Goal: Obtain resource: Download file/media

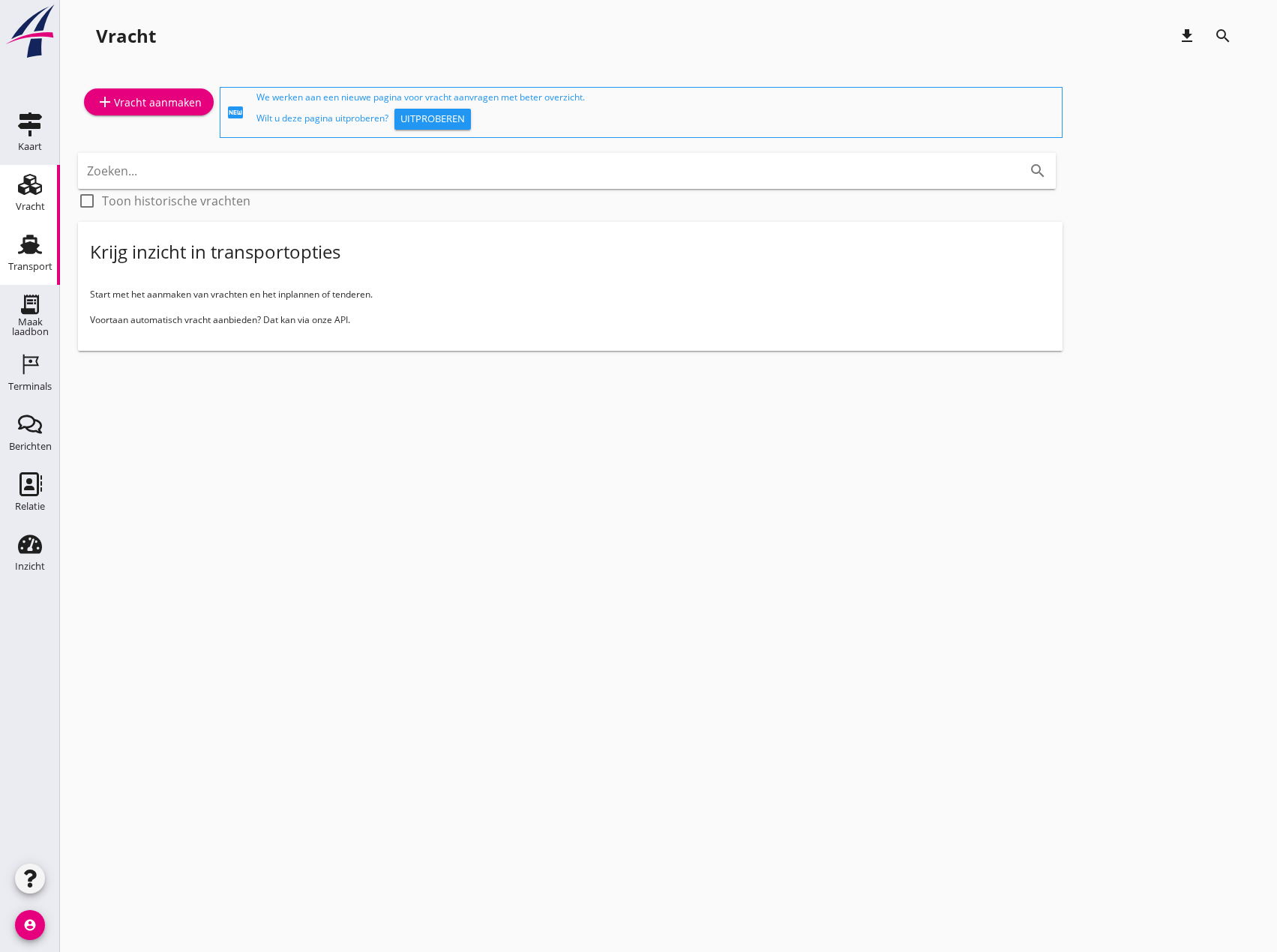
click at [33, 251] on use at bounding box center [30, 245] width 24 height 20
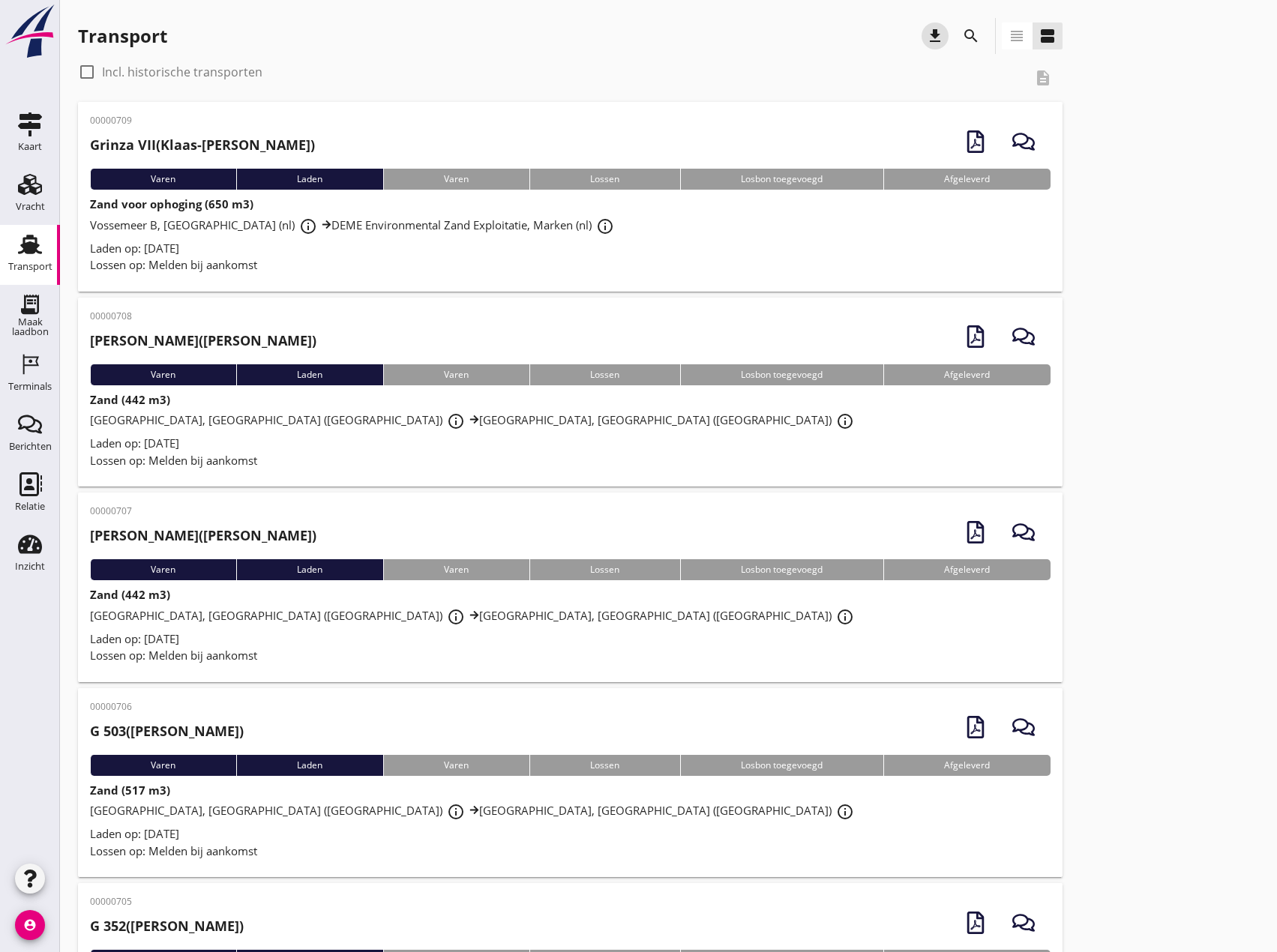
click at [936, 37] on icon "download" at bounding box center [935, 36] width 18 height 18
drag, startPoint x: 647, startPoint y: 76, endPoint x: 671, endPoint y: 76, distance: 24.0
click at [652, 76] on div "check_box_outline_blank Incl. historische transporten" at bounding box center [550, 71] width 945 height 24
click at [973, 36] on icon "search" at bounding box center [971, 36] width 18 height 18
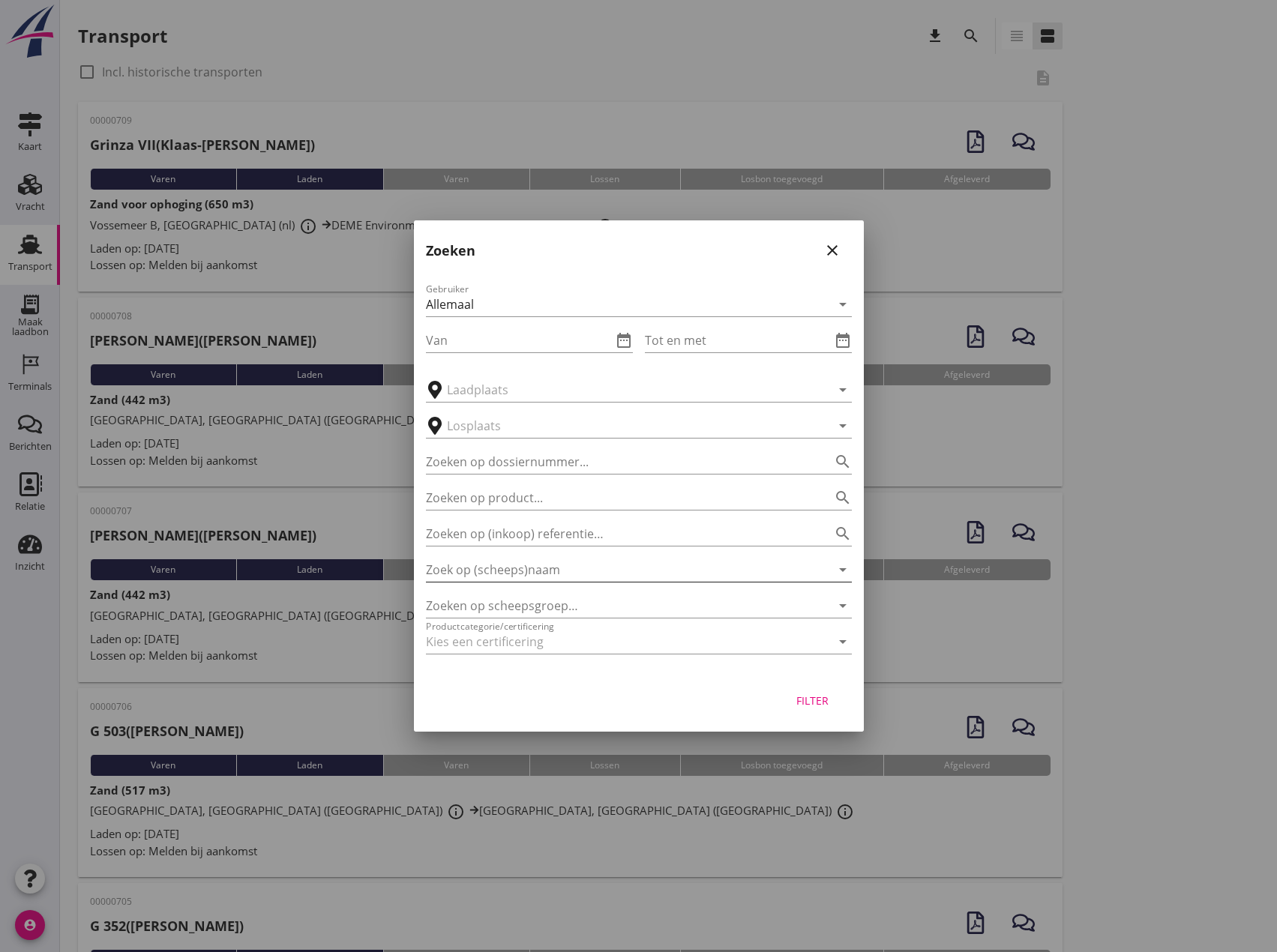
click at [503, 574] on input "Zoek op (scheeps)naam" at bounding box center [617, 569] width 384 height 24
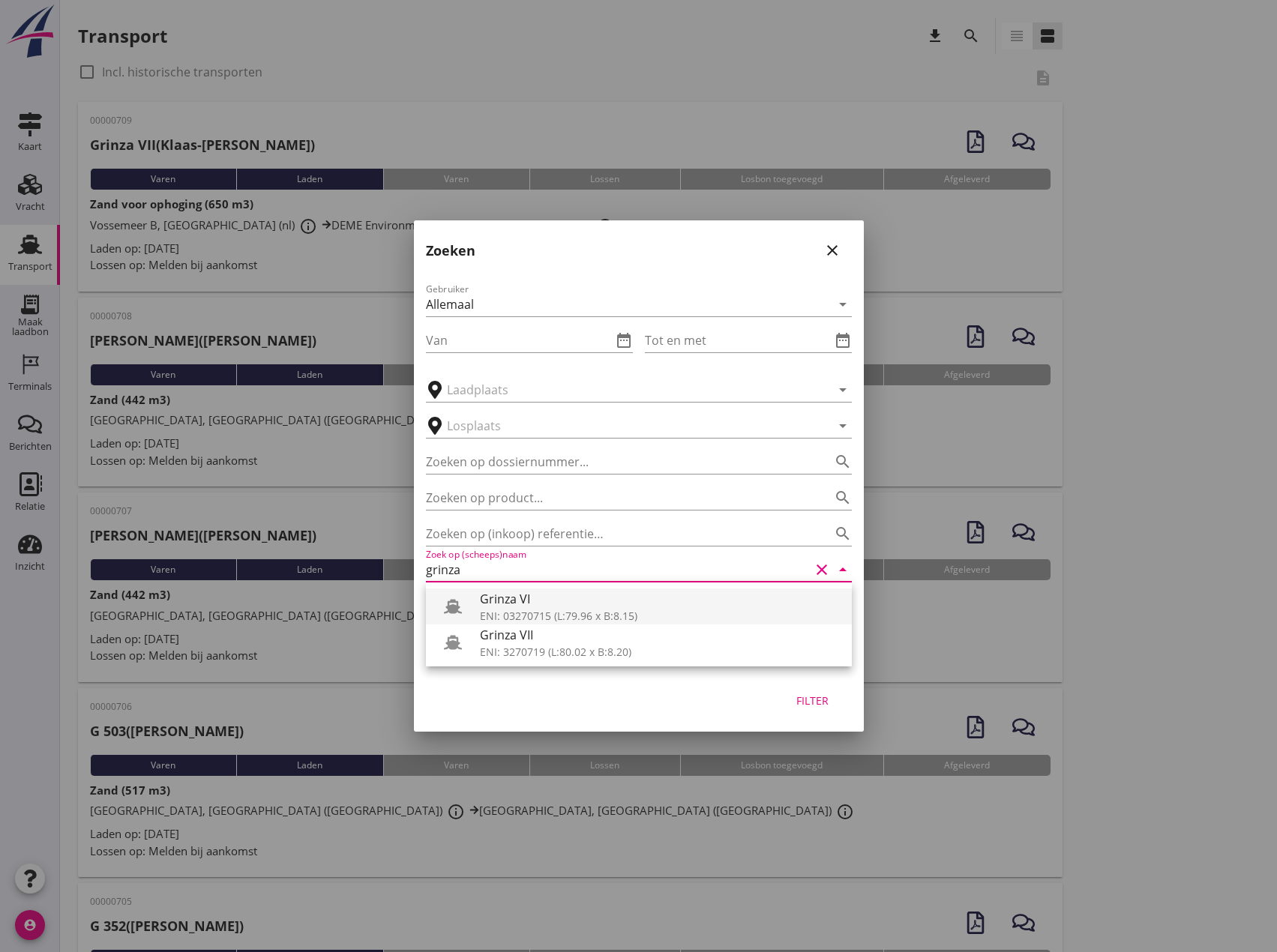
click at [549, 610] on div "ENI: 03270715 (L:79.96 x B:8.15)" at bounding box center [660, 615] width 360 height 15
click at [813, 704] on div "Filter" at bounding box center [812, 700] width 42 height 15
type input "Grinza VI"
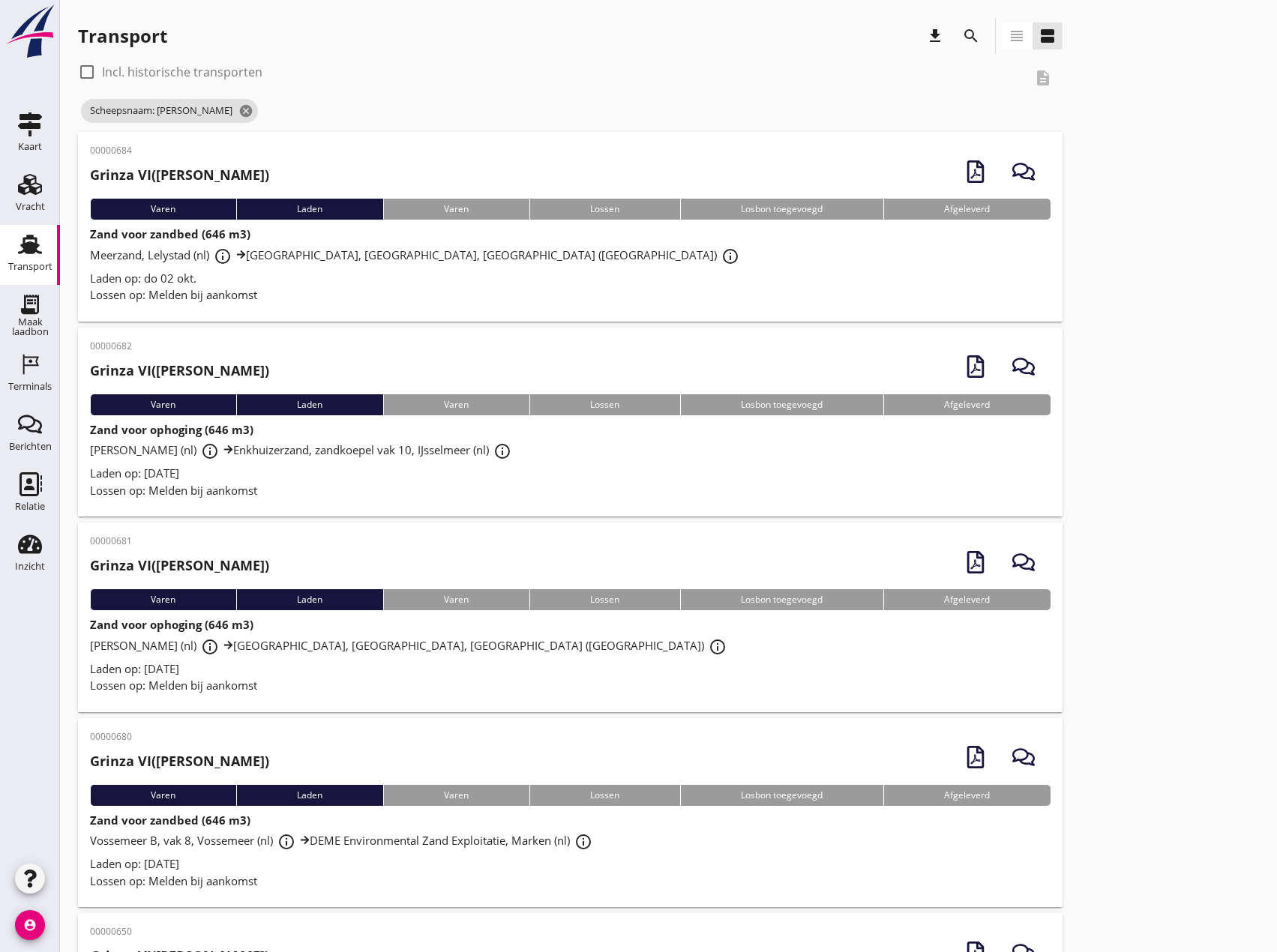
click at [327, 282] on div "Laden op: do 02 okt." at bounding box center [570, 278] width 960 height 17
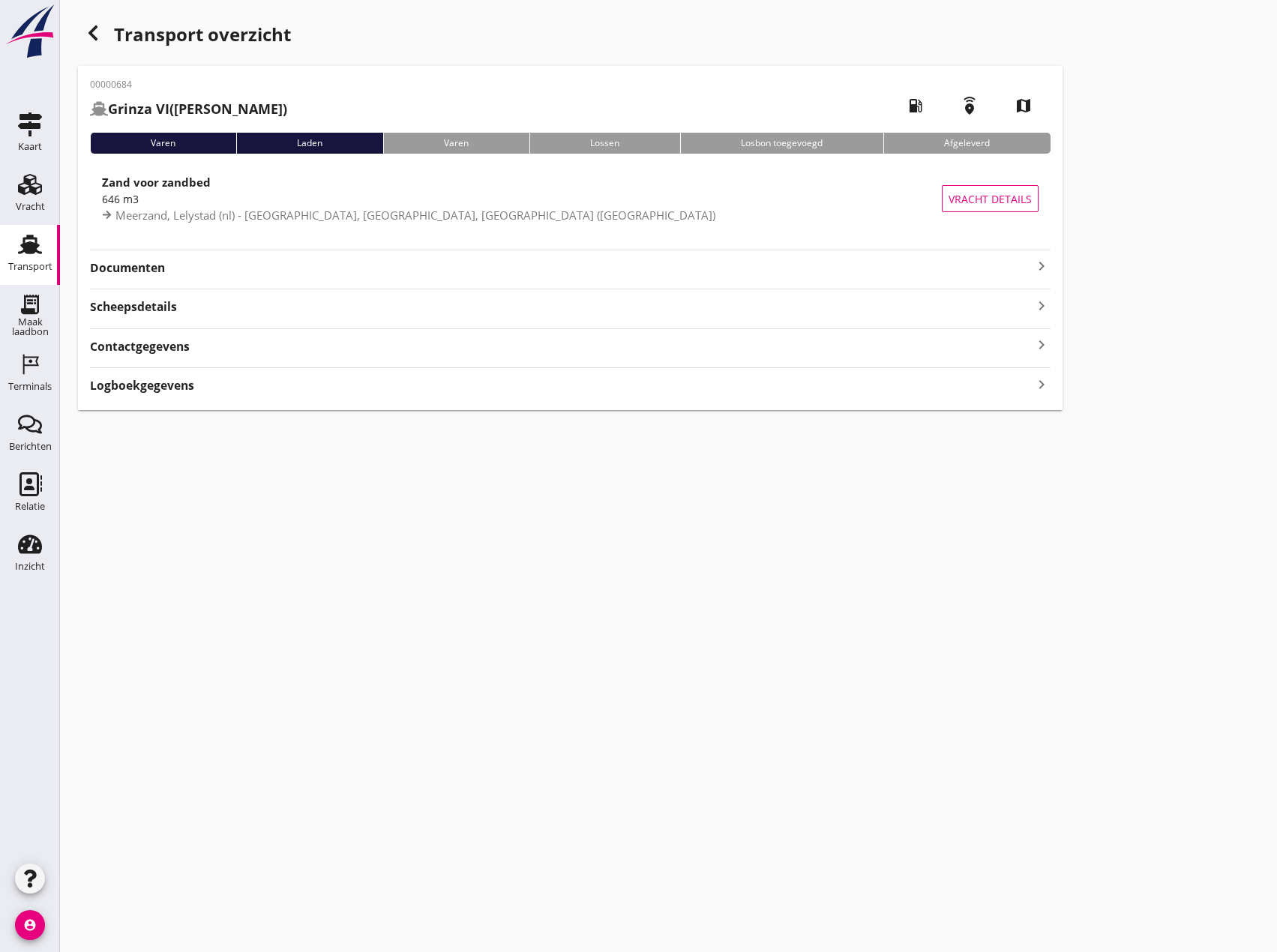
click at [1045, 264] on icon "keyboard_arrow_right" at bounding box center [1041, 266] width 18 height 18
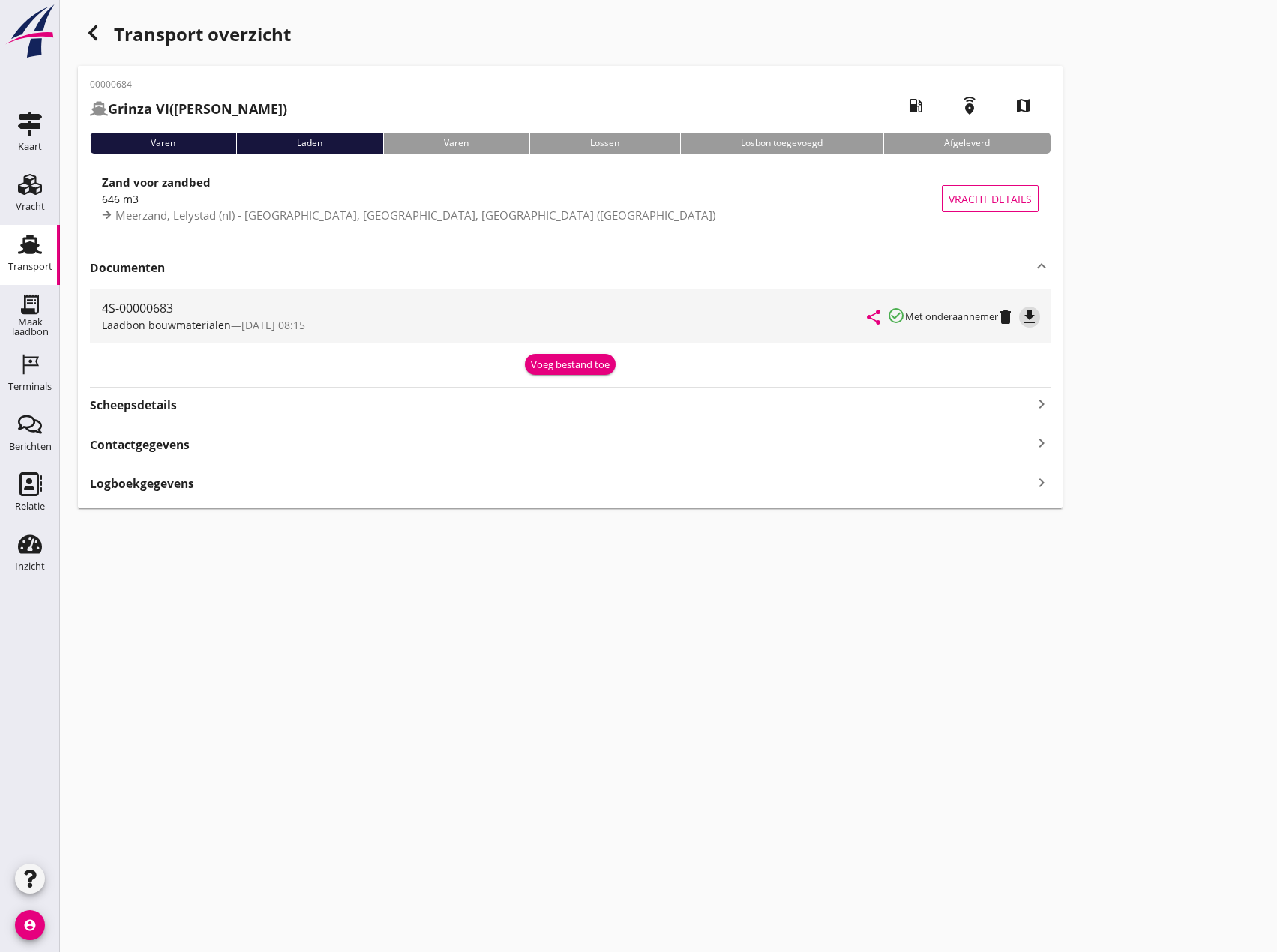
click at [1032, 312] on icon "file_download" at bounding box center [1030, 317] width 18 height 18
click at [88, 31] on icon "button" at bounding box center [93, 33] width 18 height 18
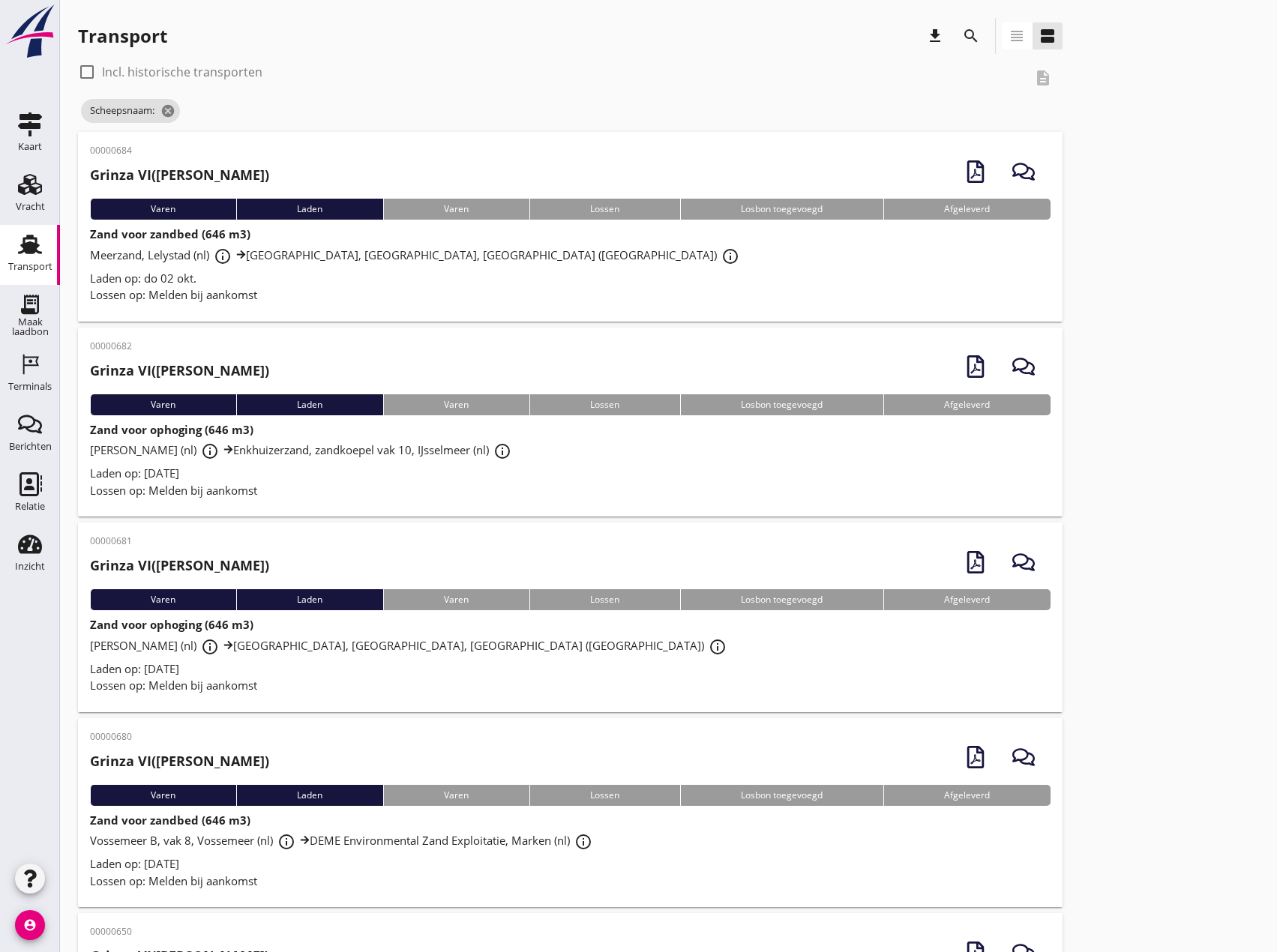
click at [972, 34] on icon "search" at bounding box center [971, 36] width 18 height 18
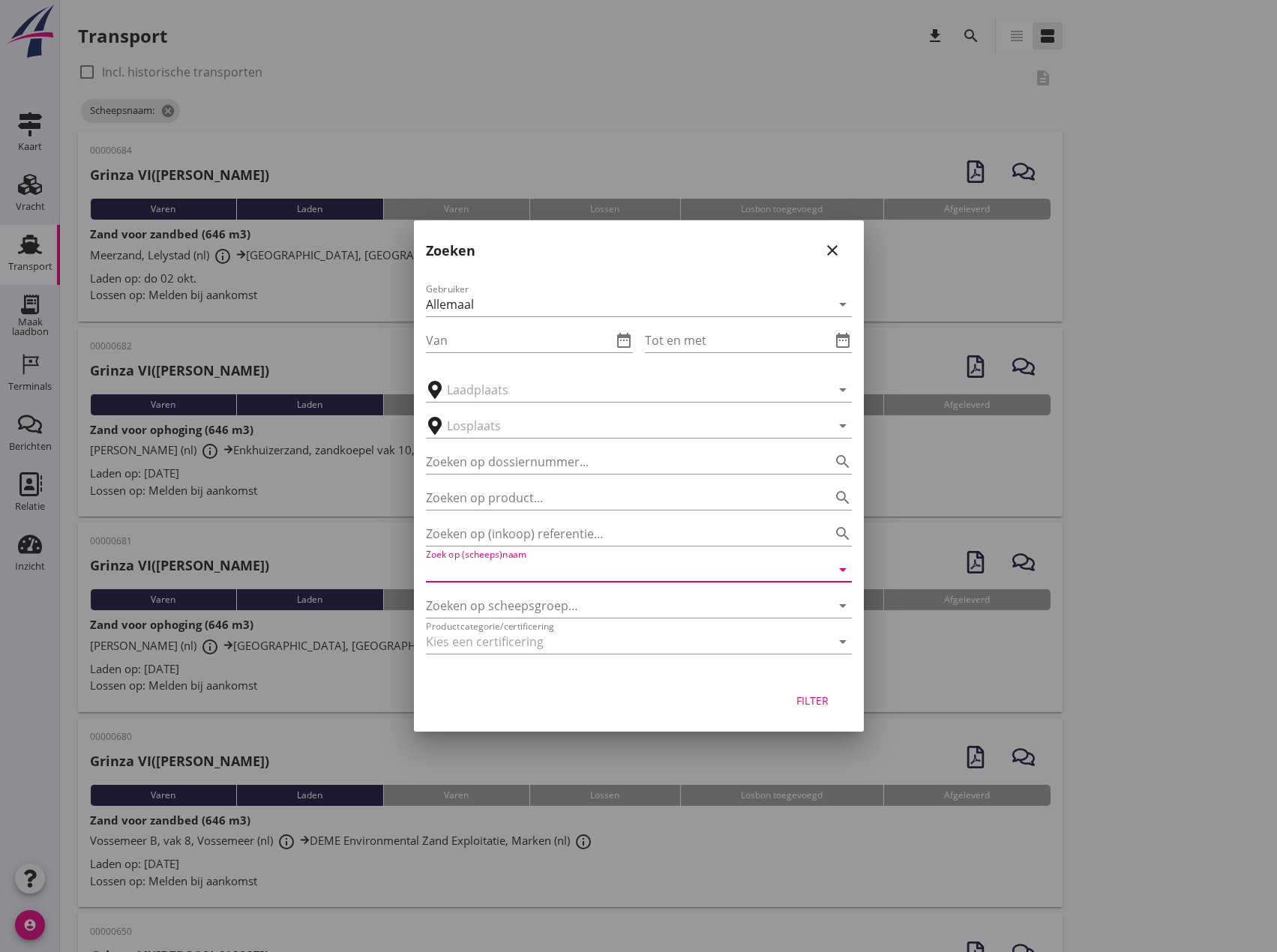
click at [514, 571] on input "Zoek op (scheeps)naam" at bounding box center [617, 569] width 384 height 24
click at [826, 700] on div "Filter" at bounding box center [812, 700] width 42 height 15
type input "Grinza VII"
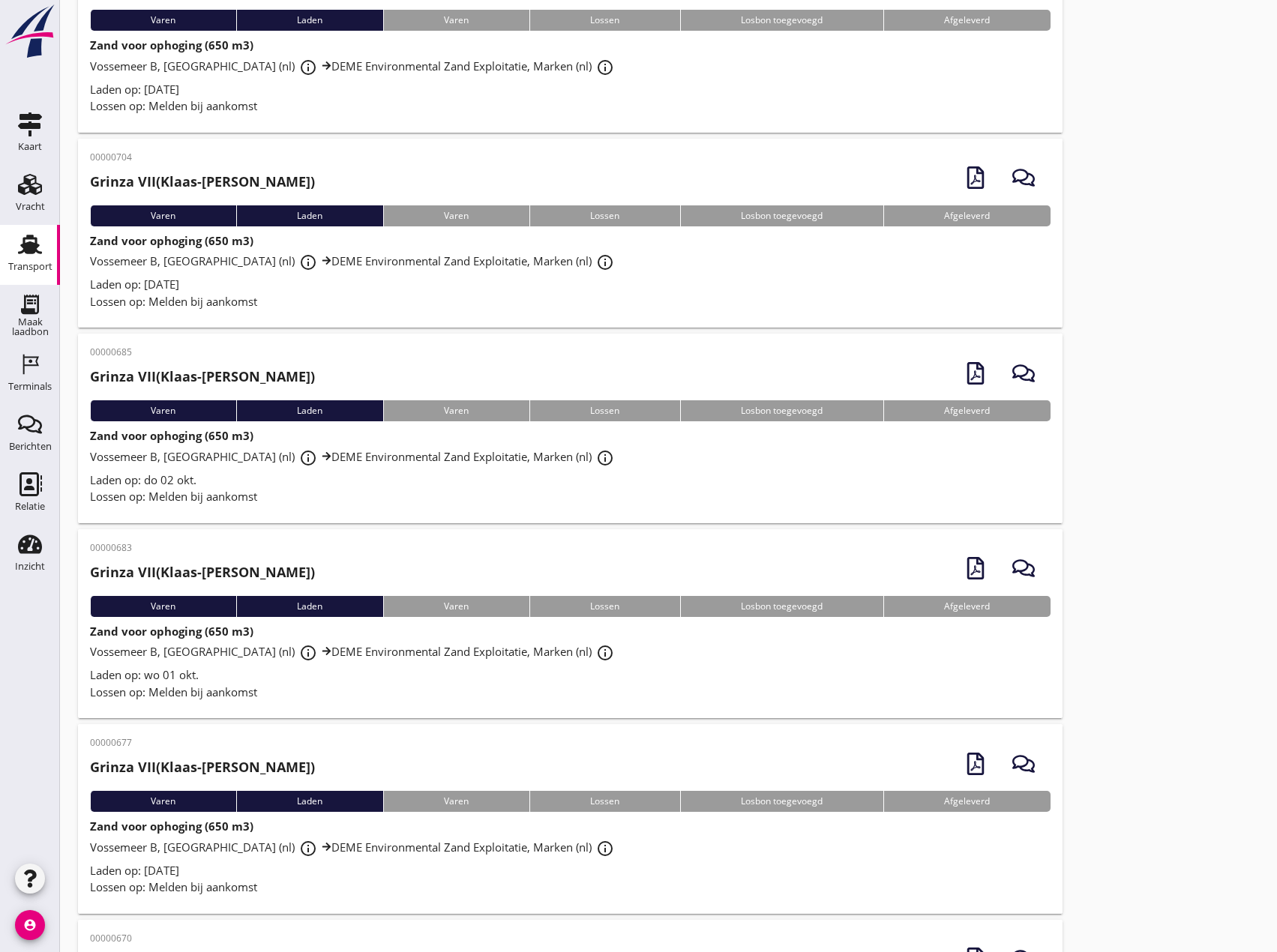
scroll to position [225, 0]
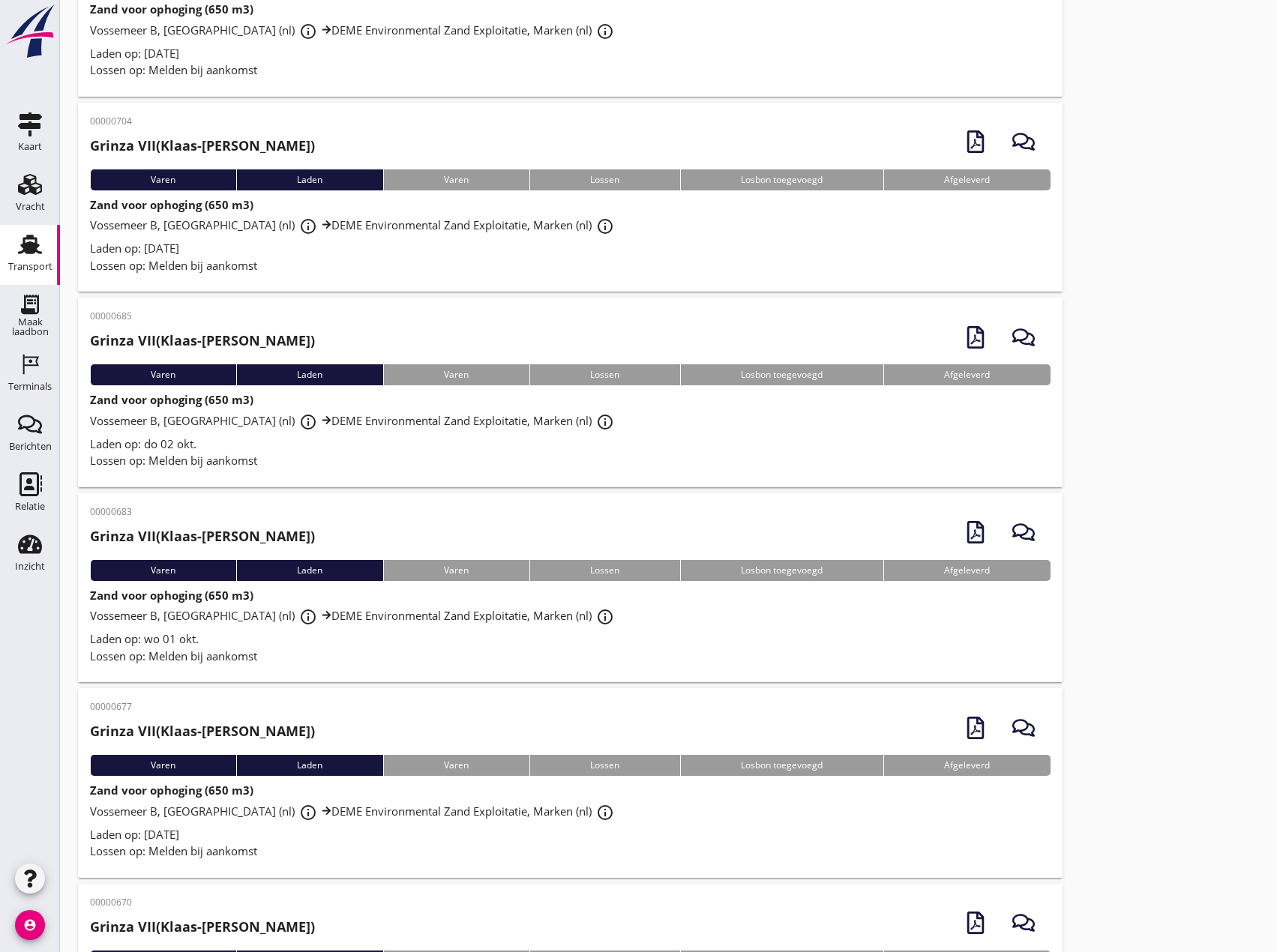
click at [372, 454] on div "Lossen op: Melden bij aankomst" at bounding box center [570, 460] width 960 height 17
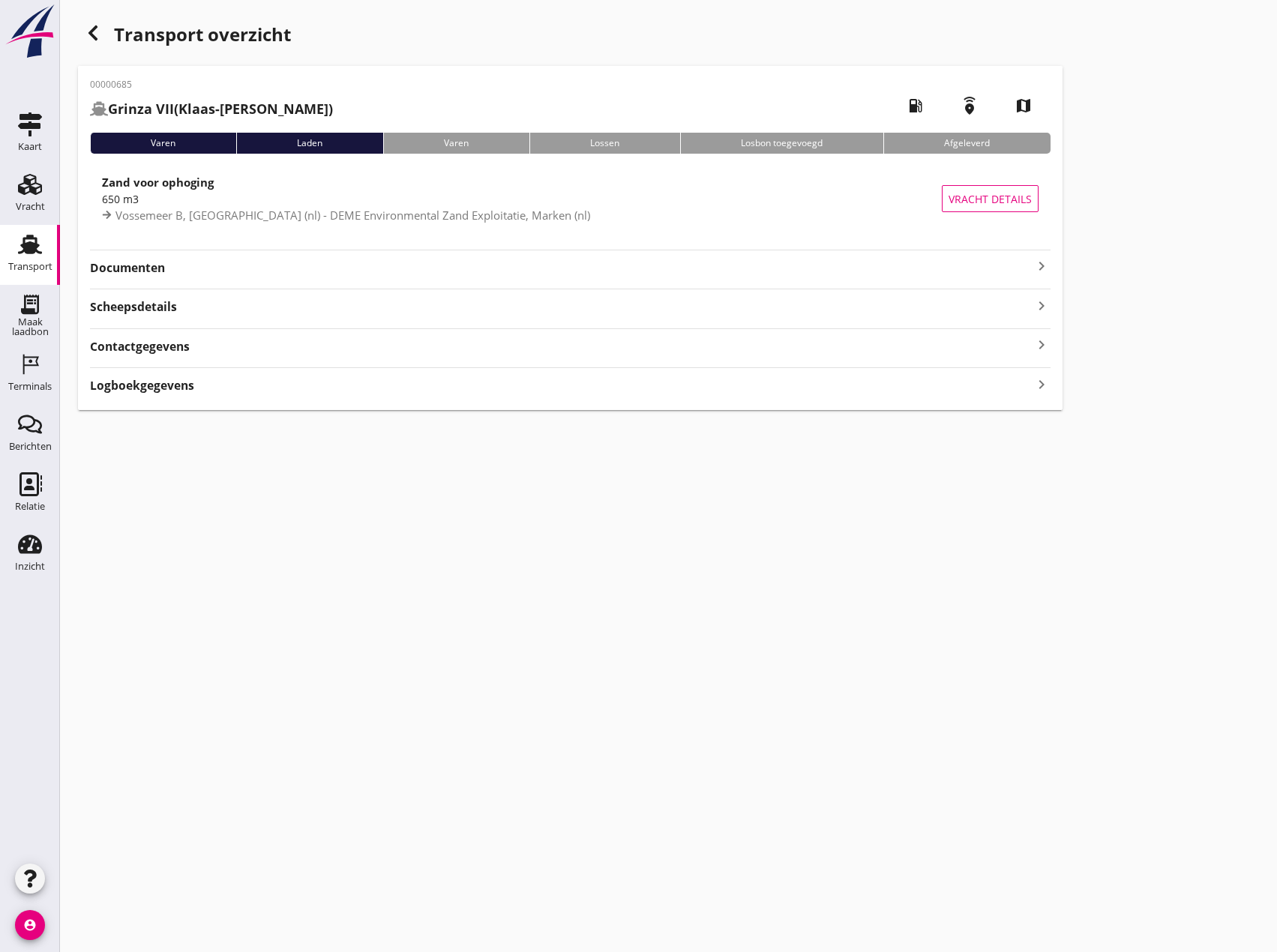
click at [1042, 259] on icon "keyboard_arrow_right" at bounding box center [1041, 266] width 18 height 18
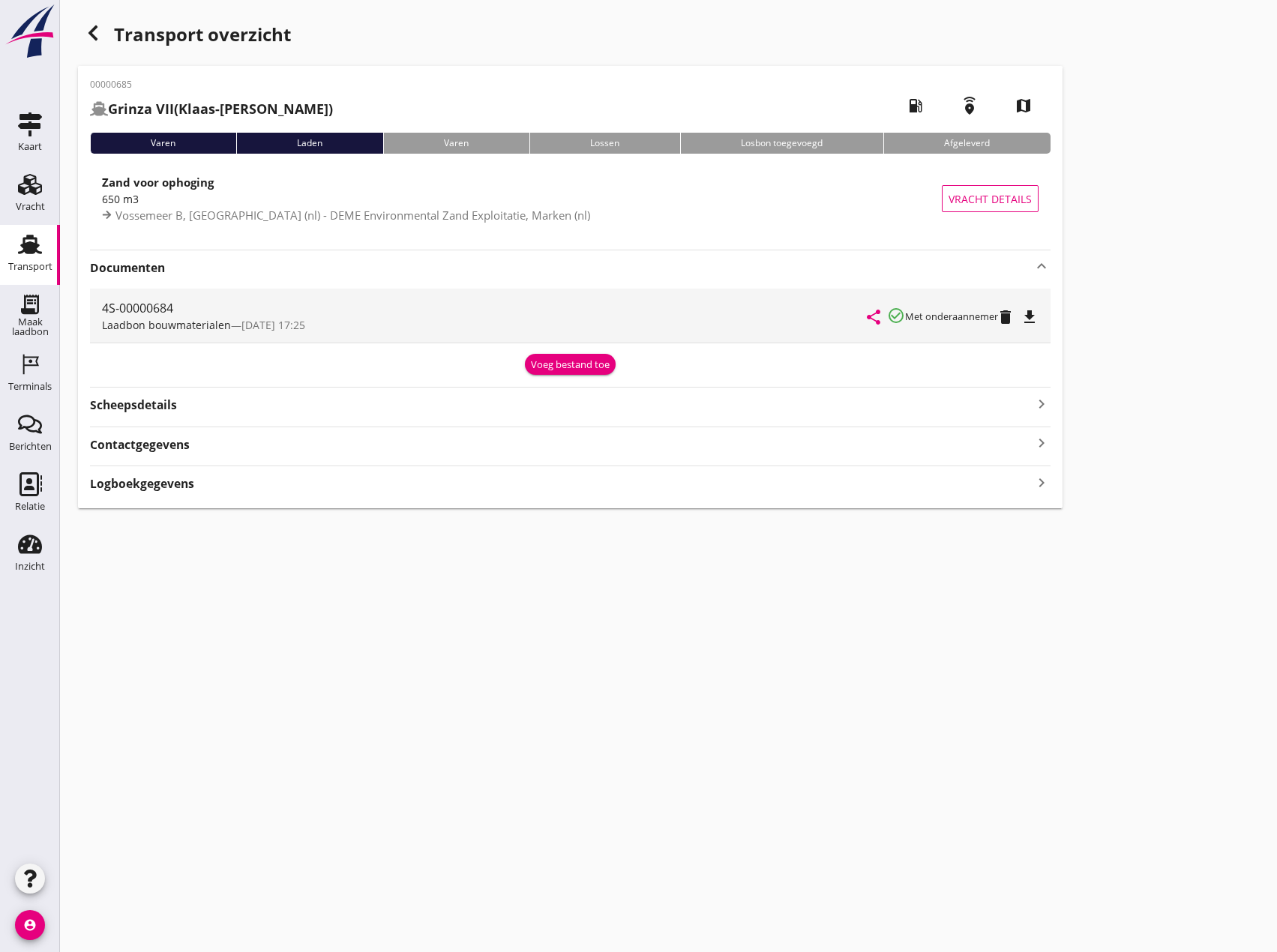
click at [1033, 326] on icon "file_download" at bounding box center [1030, 317] width 18 height 18
click at [102, 40] on div "button" at bounding box center [92, 32] width 30 height 30
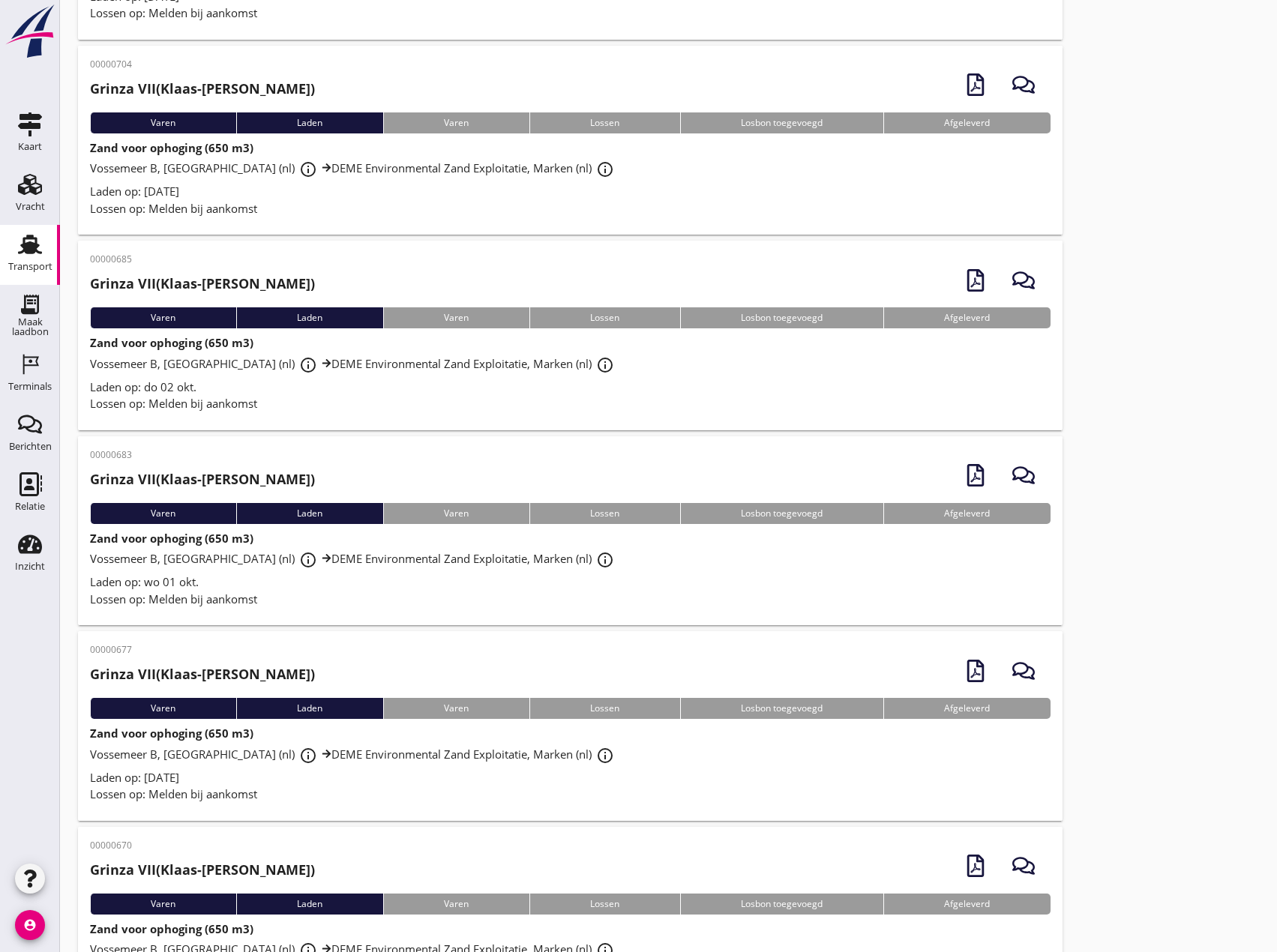
scroll to position [300, 0]
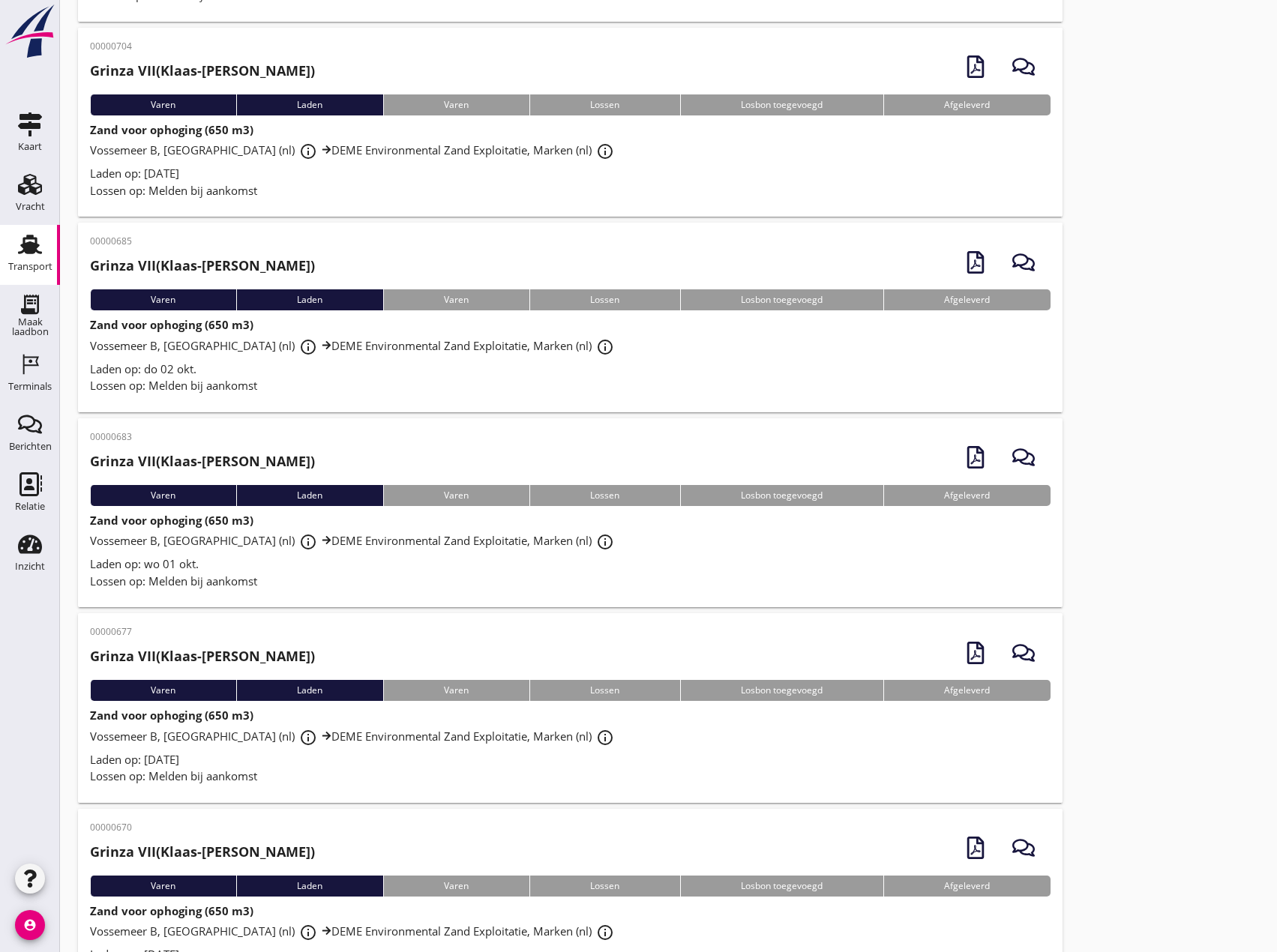
click at [955, 538] on div "Vossemeer B, [GEOGRAPHIC_DATA] (nl) info_outline DEME Environmental Zand Exploi…" at bounding box center [570, 542] width 960 height 27
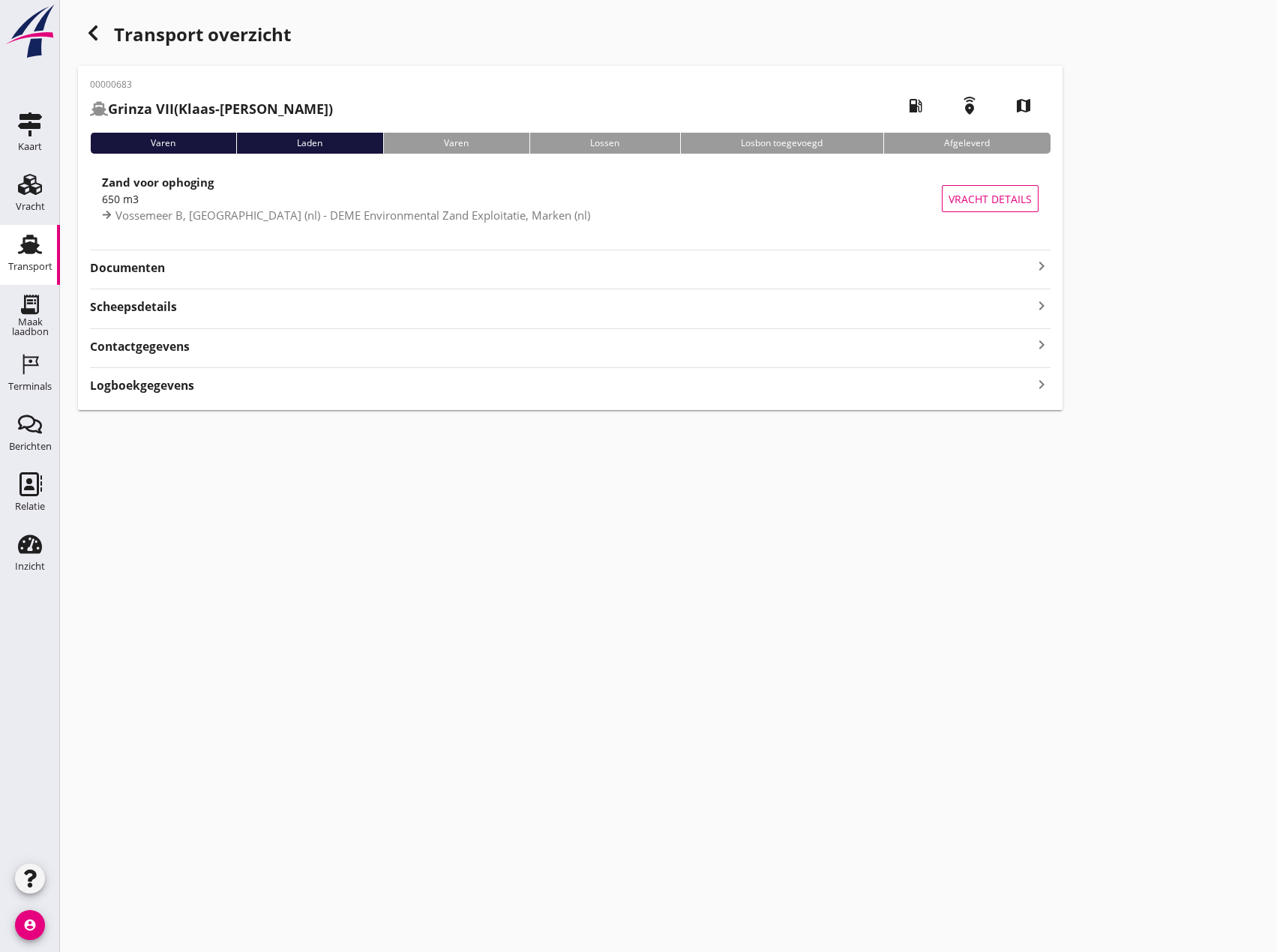
click at [1044, 259] on icon "keyboard_arrow_right" at bounding box center [1041, 266] width 18 height 18
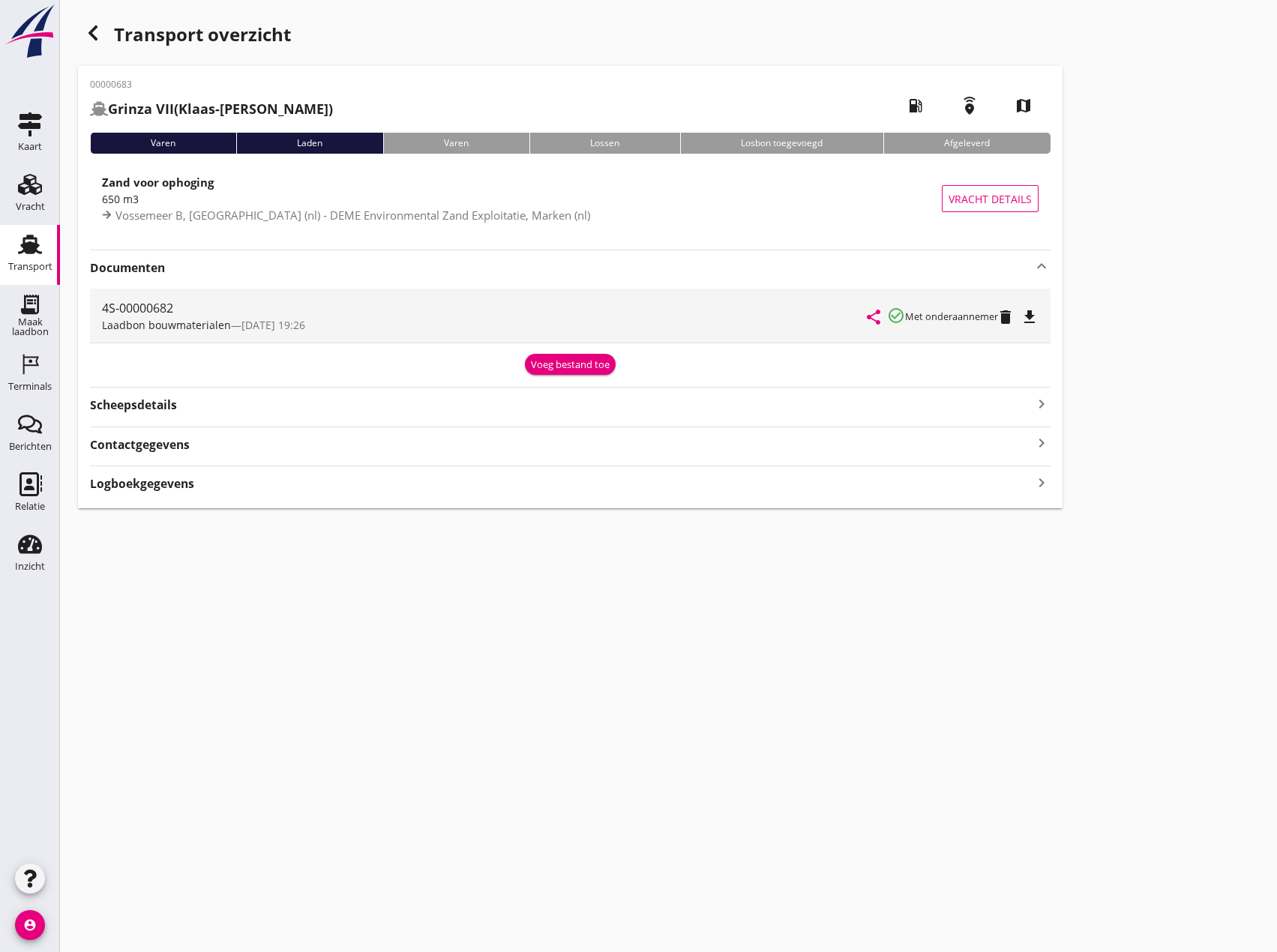
click at [1034, 313] on icon "file_download" at bounding box center [1030, 317] width 18 height 18
click at [91, 28] on icon "button" at bounding box center [93, 33] width 18 height 18
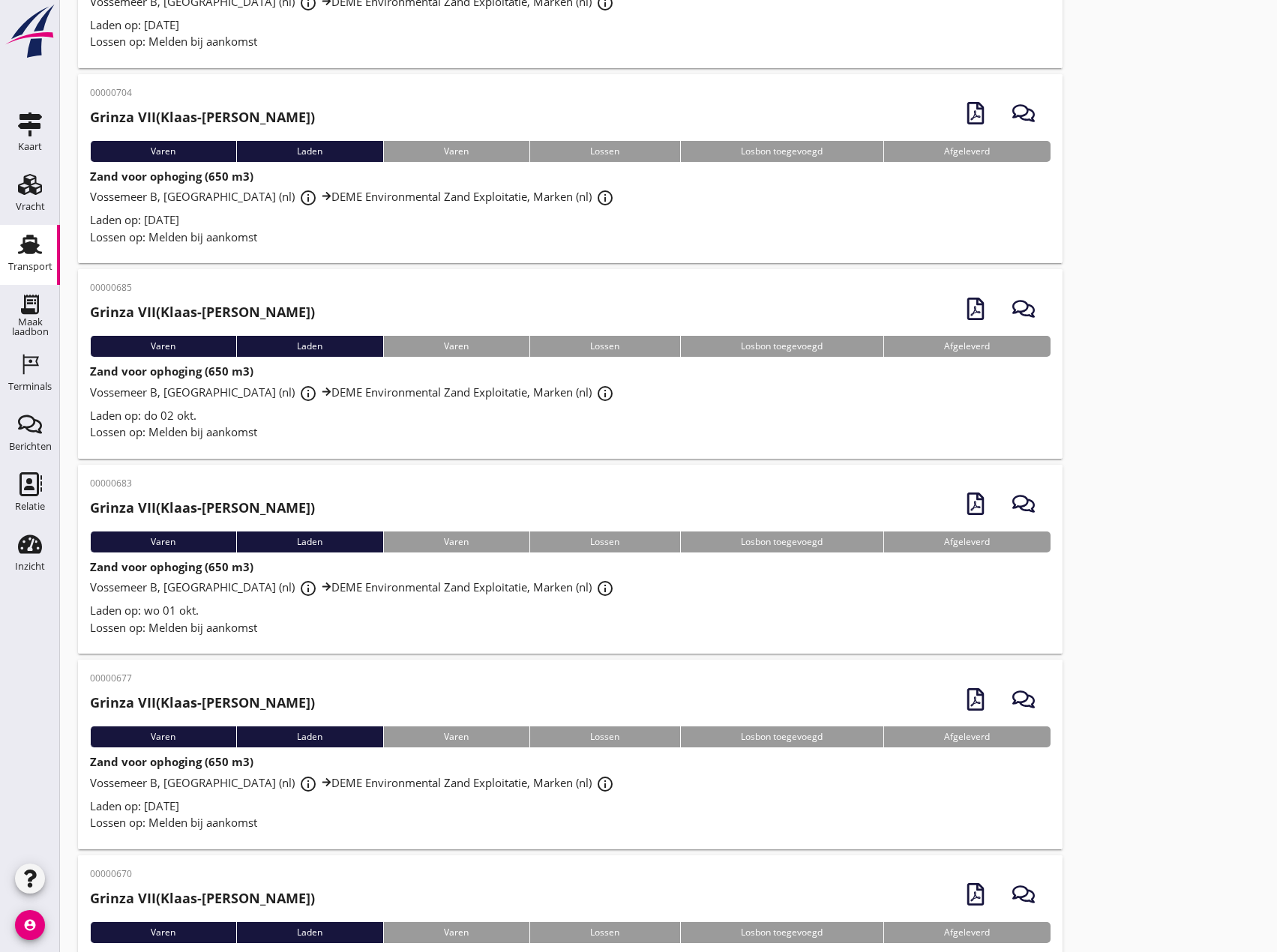
scroll to position [150, 0]
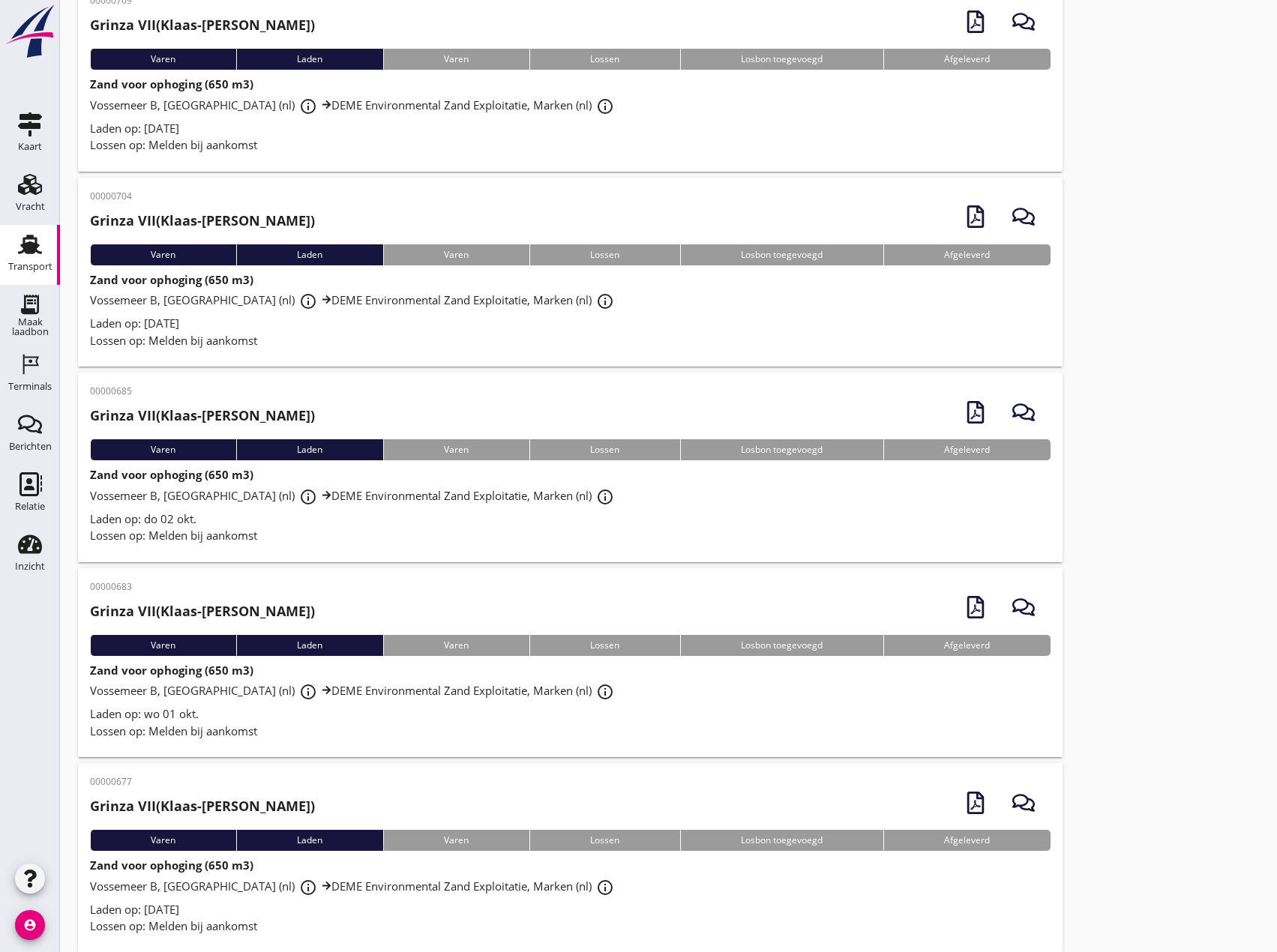
click at [392, 323] on div "Laden op: [DATE]" at bounding box center [570, 323] width 960 height 17
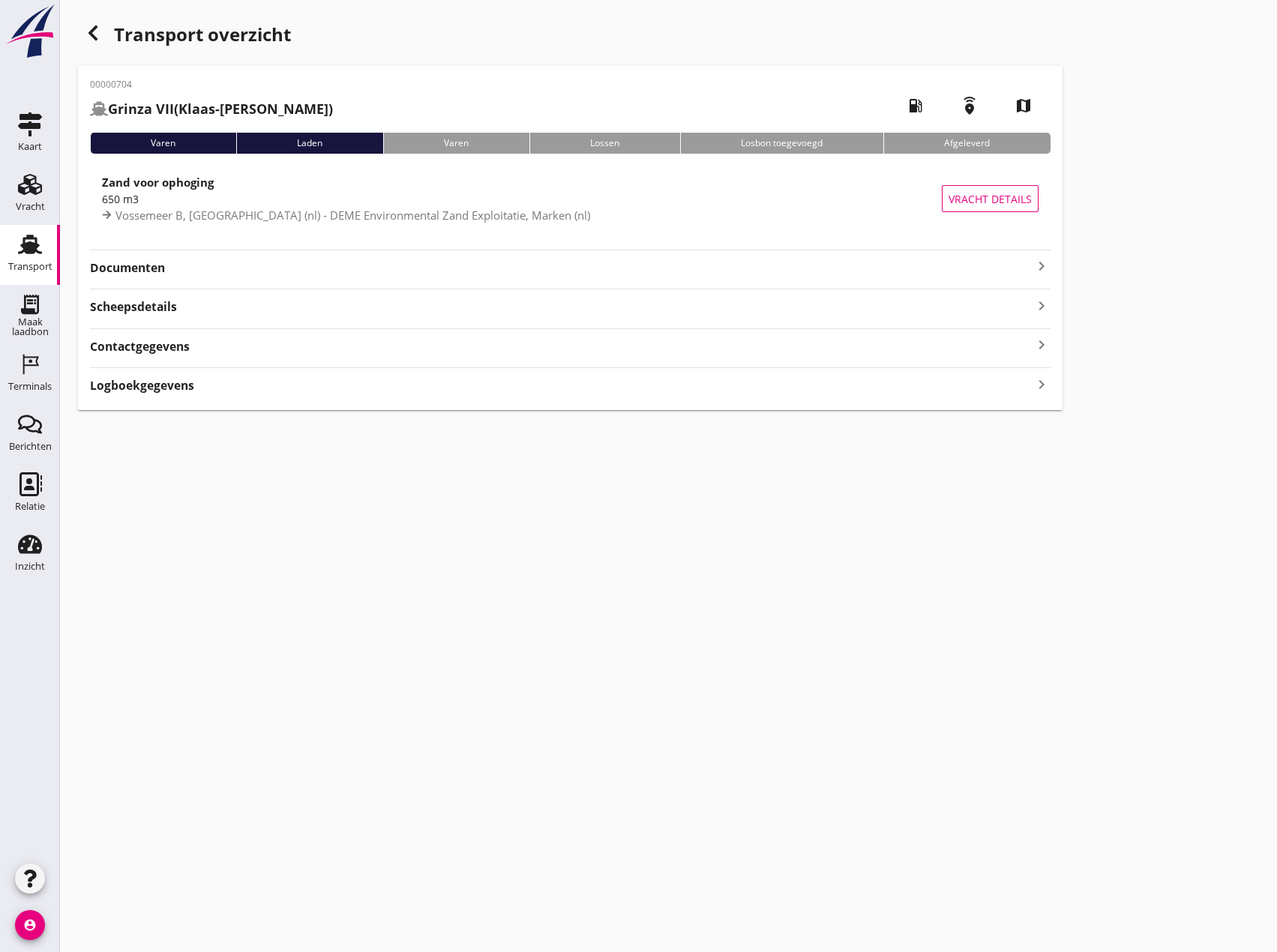
click at [1047, 271] on icon "keyboard_arrow_right" at bounding box center [1041, 266] width 18 height 18
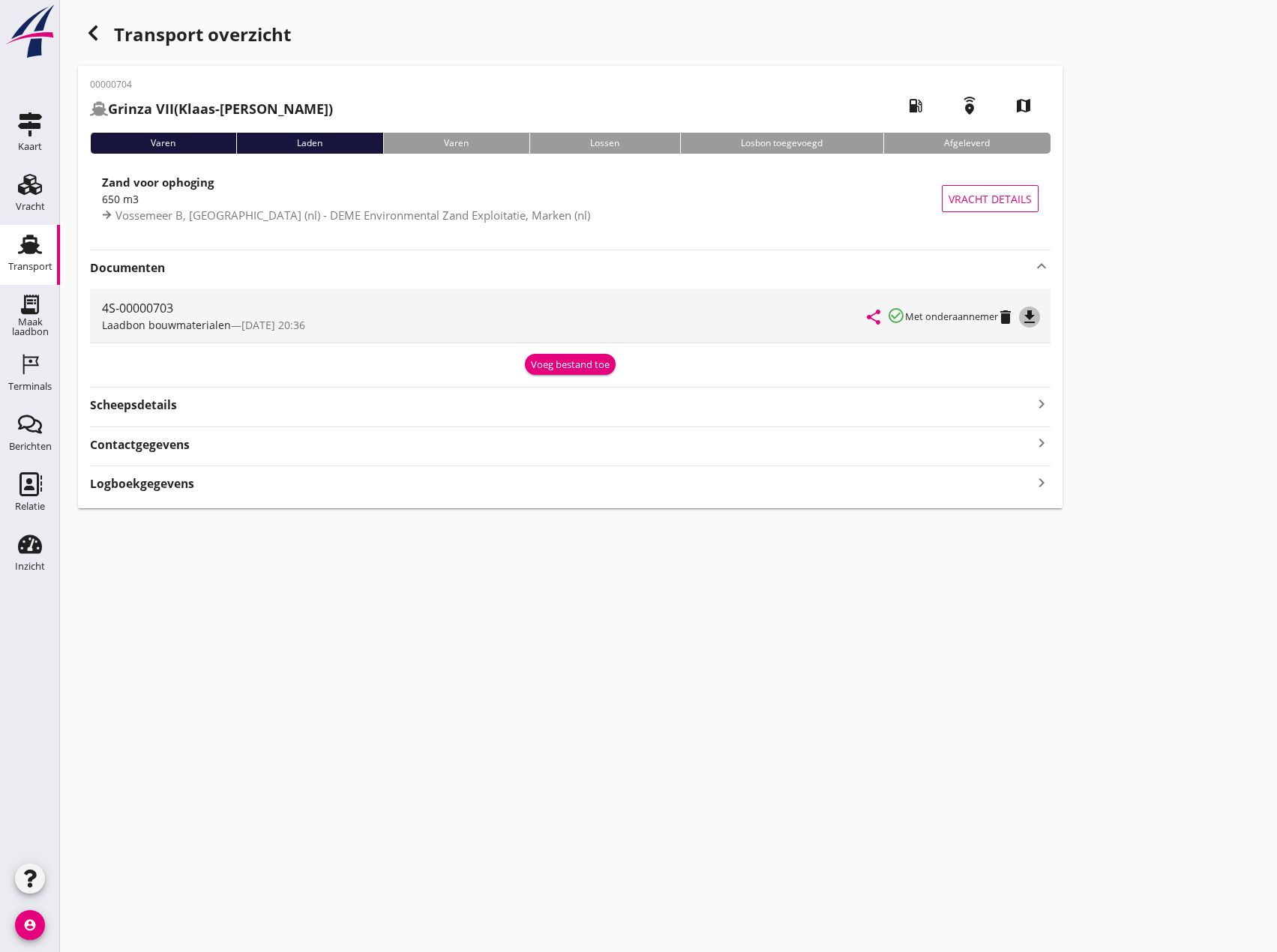
click at [1035, 316] on icon "file_download" at bounding box center [1030, 317] width 18 height 18
click at [97, 33] on icon "button" at bounding box center [93, 33] width 18 height 18
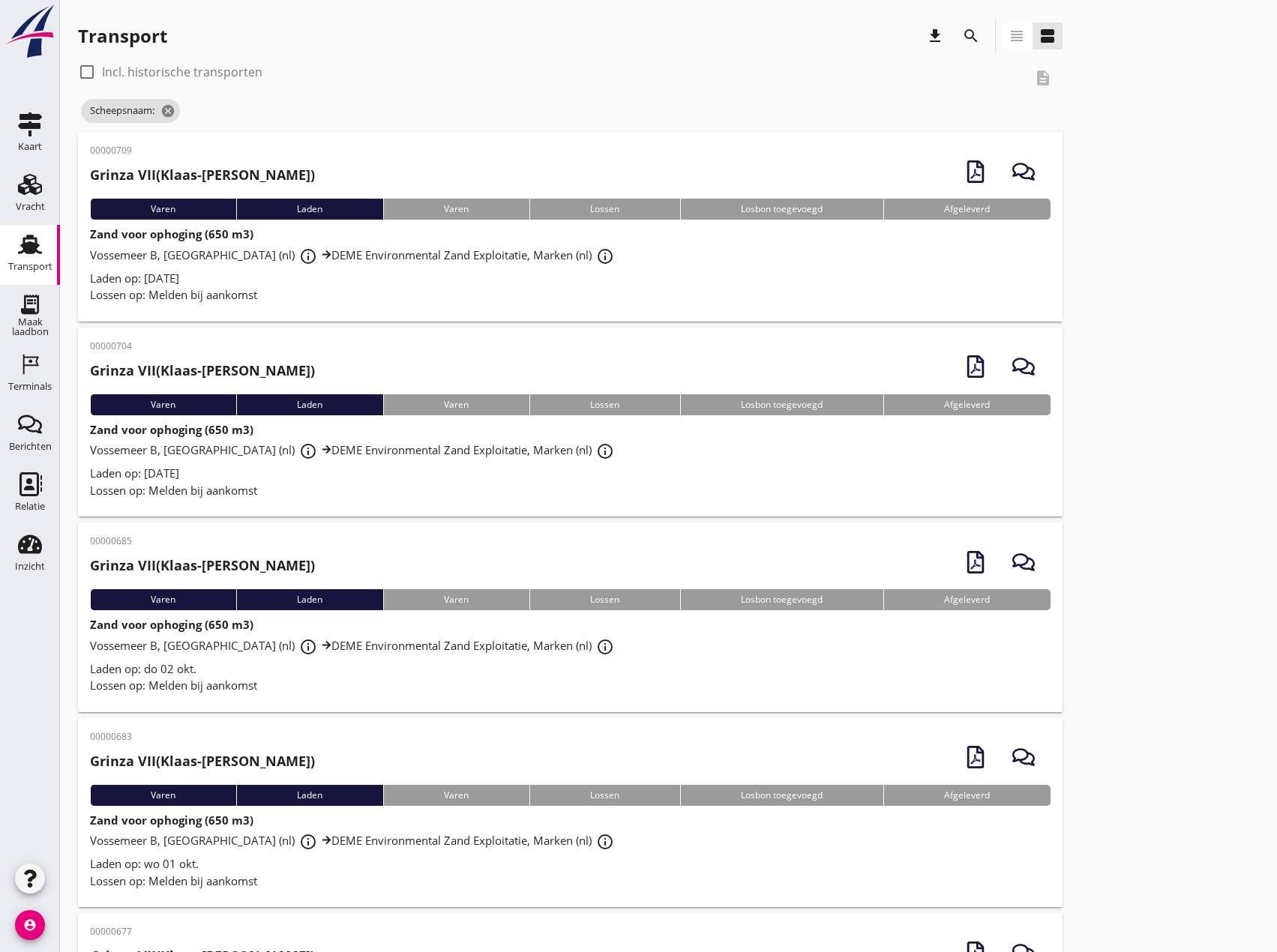
click at [297, 284] on div "Laden op: [DATE]" at bounding box center [570, 278] width 960 height 17
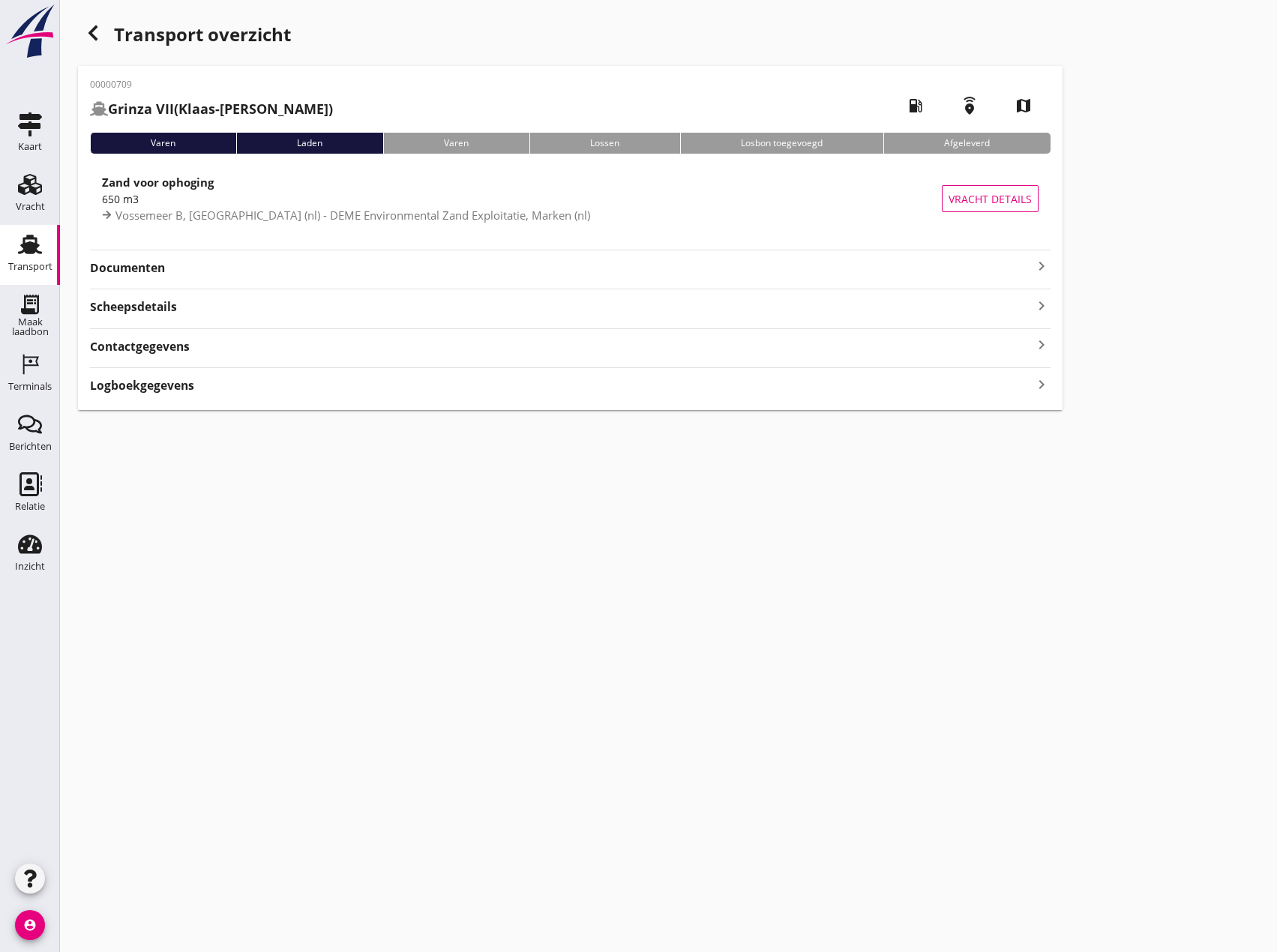
click at [1043, 266] on icon "keyboard_arrow_right" at bounding box center [1041, 266] width 18 height 18
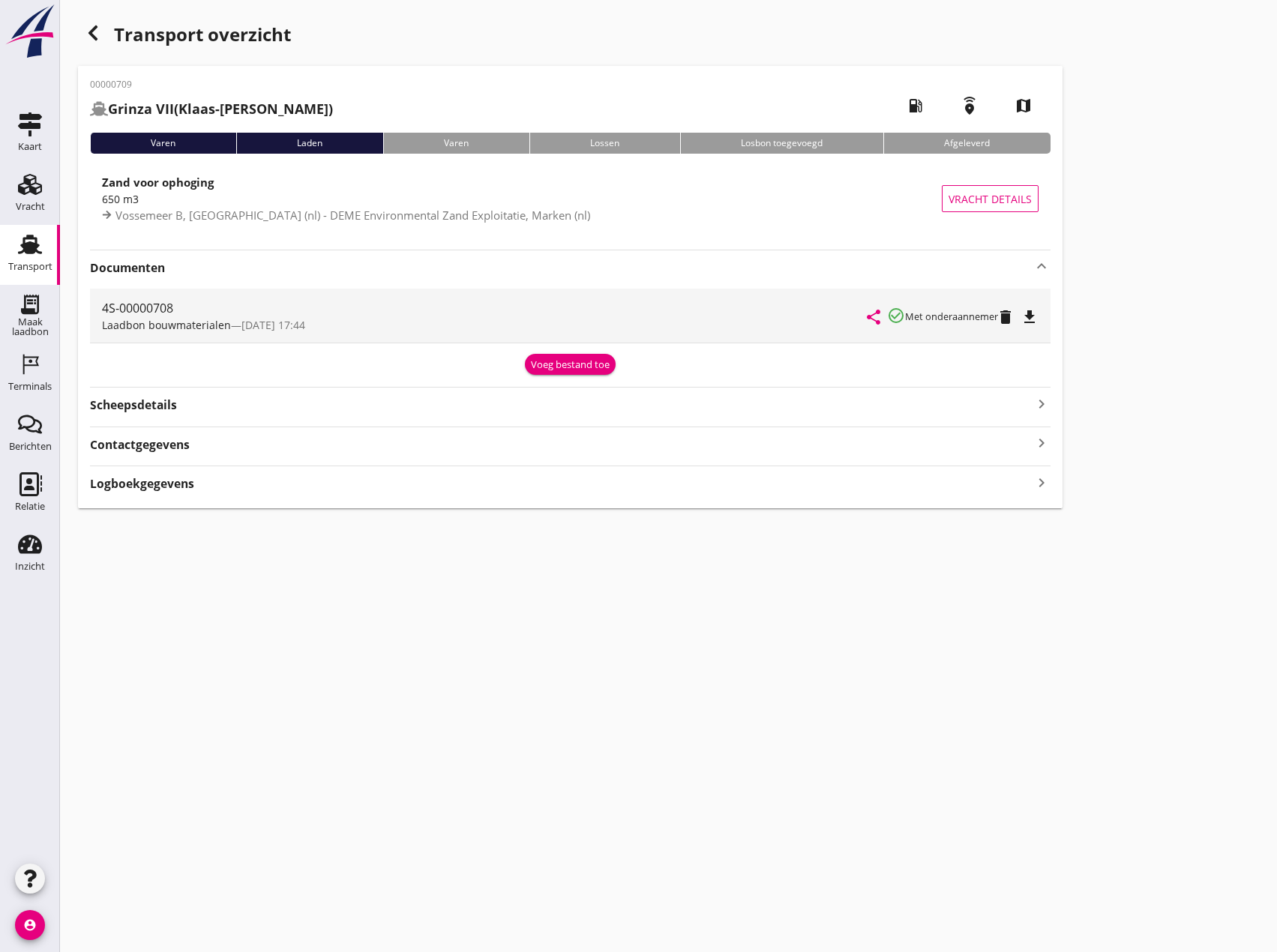
click at [1032, 318] on icon "file_download" at bounding box center [1030, 317] width 18 height 18
